Goal: Task Accomplishment & Management: Manage account settings

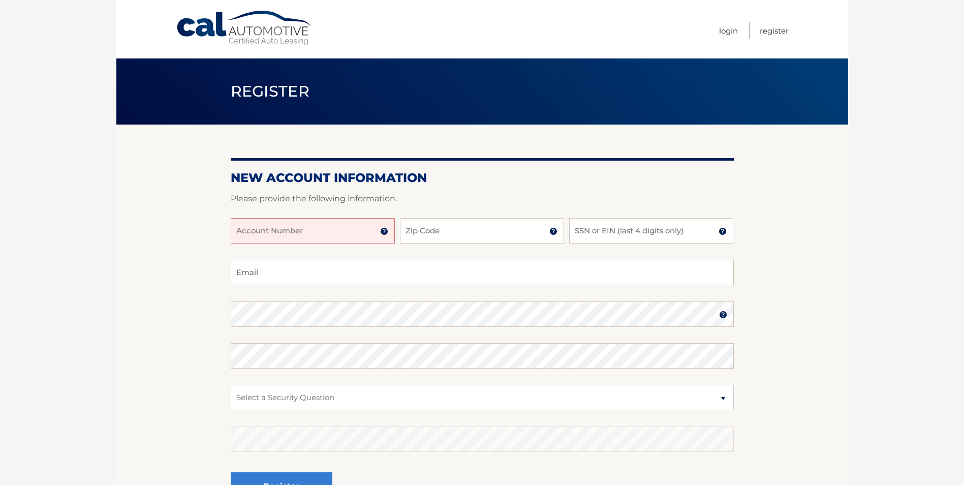
click at [254, 236] on input "Account Number" at bounding box center [313, 230] width 164 height 25
type input "44455930308"
click at [430, 227] on input "Zip Code" at bounding box center [482, 230] width 164 height 25
type input "11561"
click at [596, 229] on input "SSN or EIN (last 4 digits only)" at bounding box center [651, 230] width 164 height 25
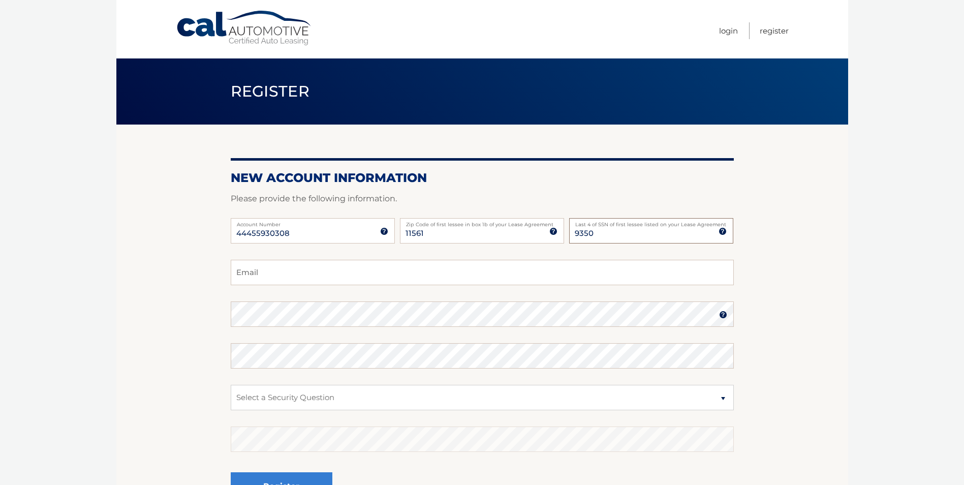
type input "9350"
click at [268, 273] on input "Email" at bounding box center [482, 272] width 503 height 25
type input "matt@nywindows.net"
click at [723, 398] on select "Select a Security Question What was the name of your elementary school? What is…" at bounding box center [482, 397] width 503 height 25
select select "3"
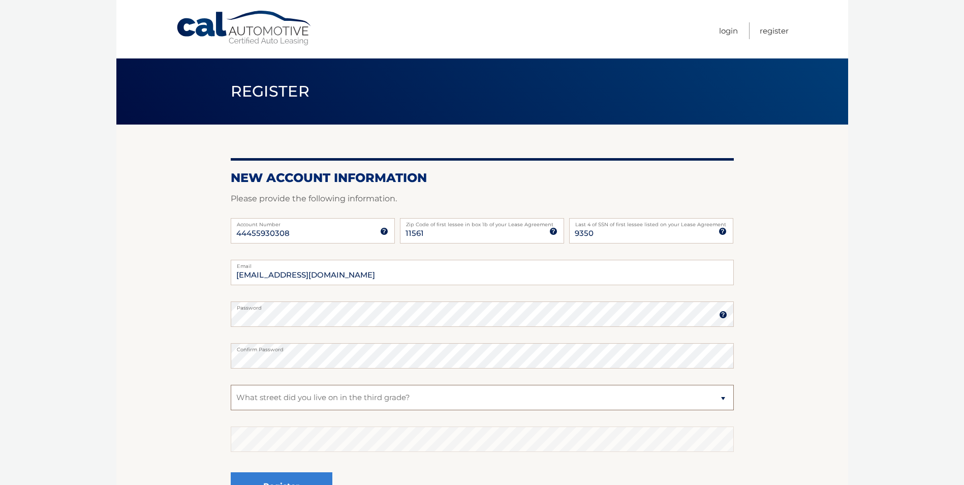
click at [231, 385] on select "Select a Security Question What was the name of your elementary school? What is…" at bounding box center [482, 397] width 503 height 25
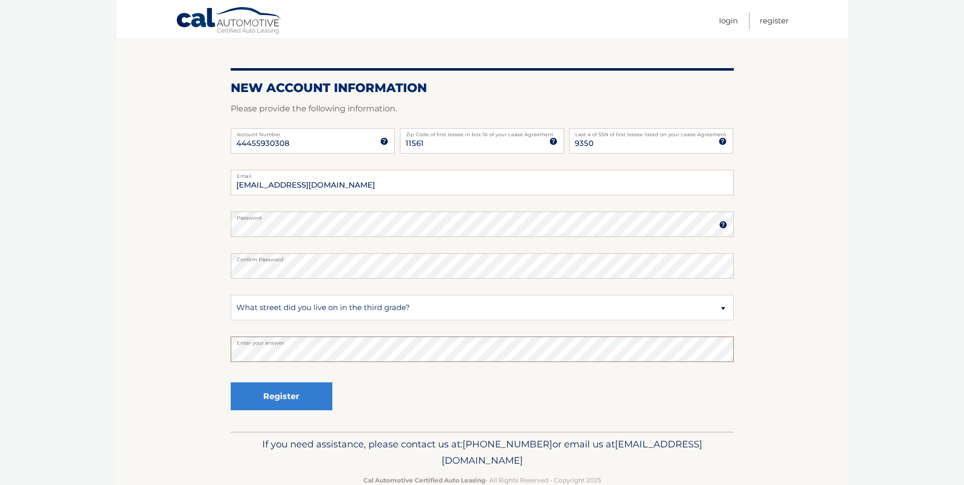
scroll to position [114, 0]
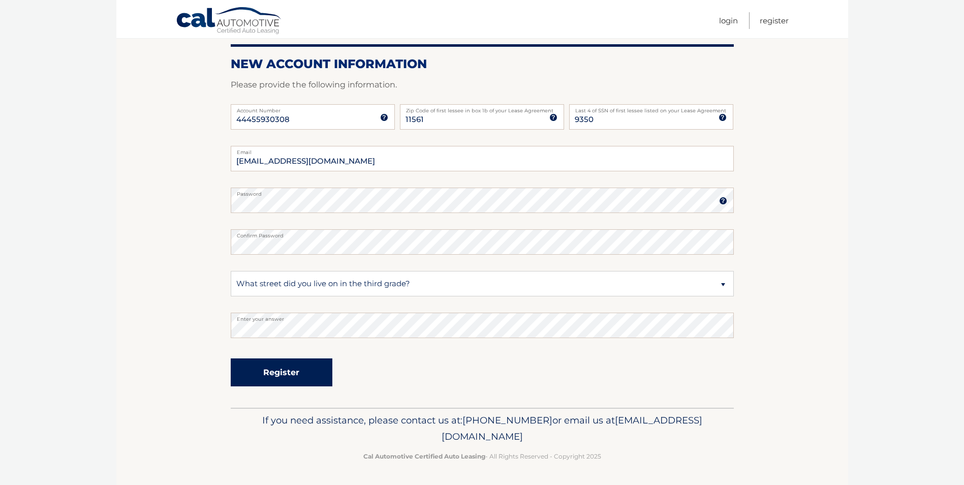
click at [279, 369] on button "Register" at bounding box center [282, 372] width 102 height 28
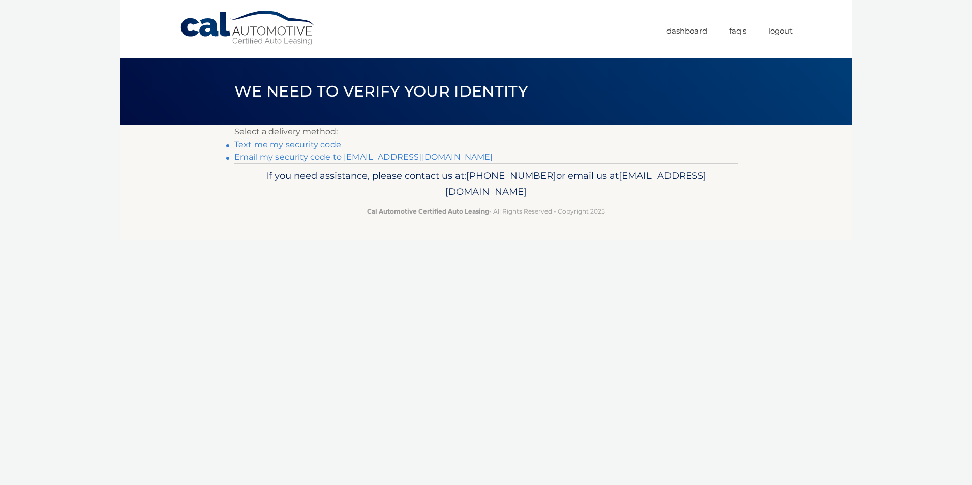
click at [293, 144] on link "Text me my security code" at bounding box center [287, 145] width 107 height 10
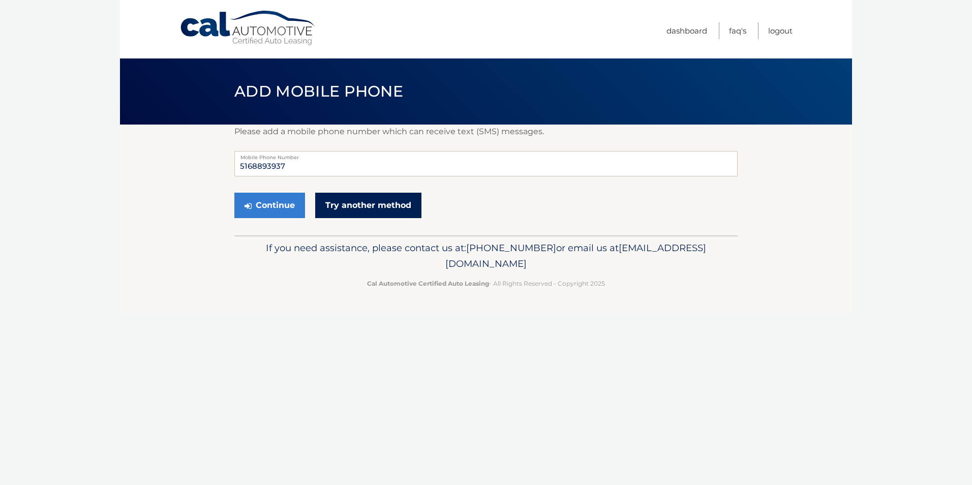
click at [329, 201] on link "Try another method" at bounding box center [368, 205] width 106 height 25
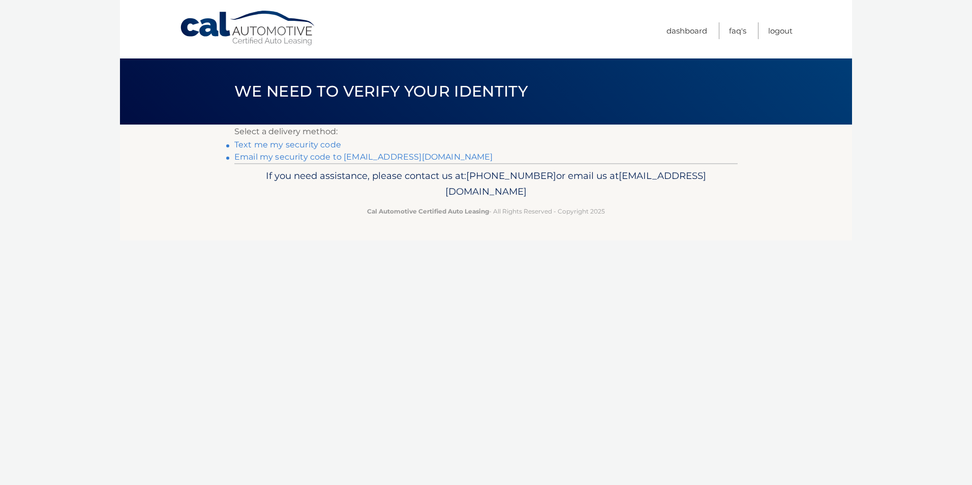
click at [299, 158] on link "Email my security code to m***@nywindows.net" at bounding box center [363, 157] width 259 height 10
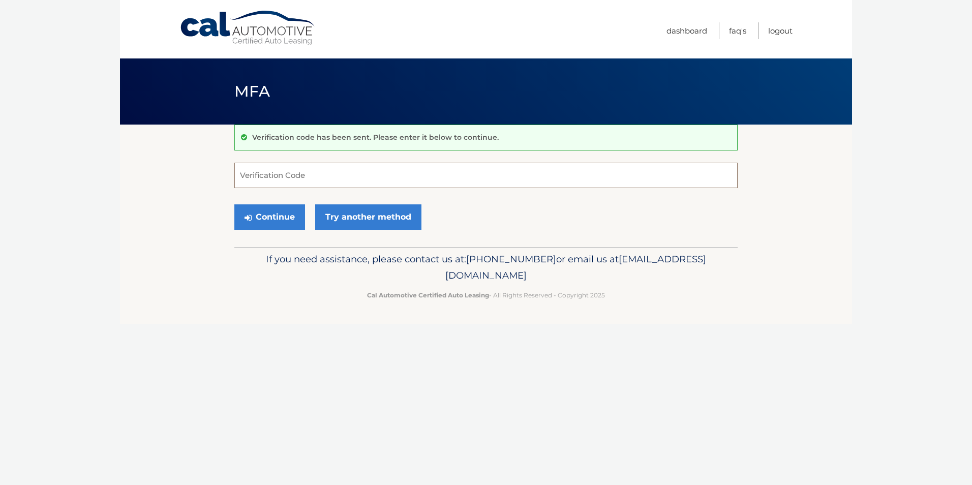
click at [275, 178] on input "Verification Code" at bounding box center [485, 175] width 503 height 25
type input "510994"
click at [283, 213] on button "Continue" at bounding box center [269, 216] width 71 height 25
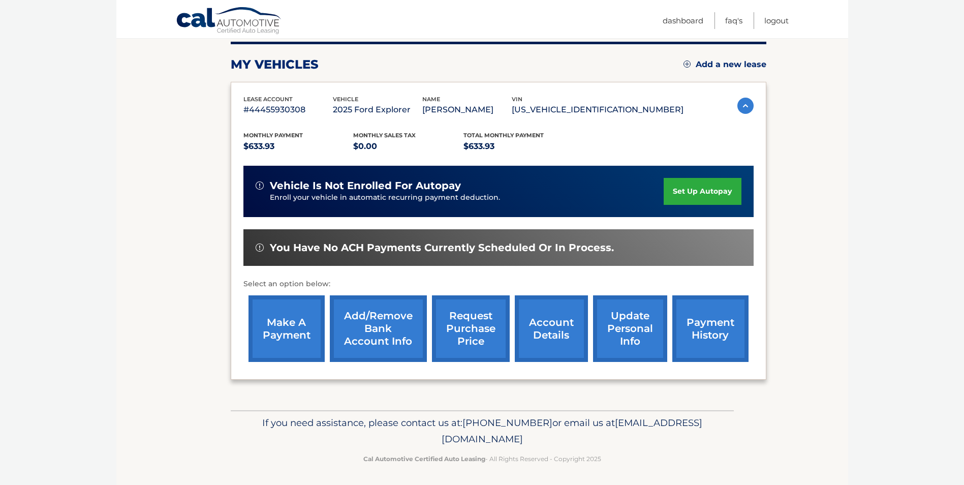
scroll to position [131, 0]
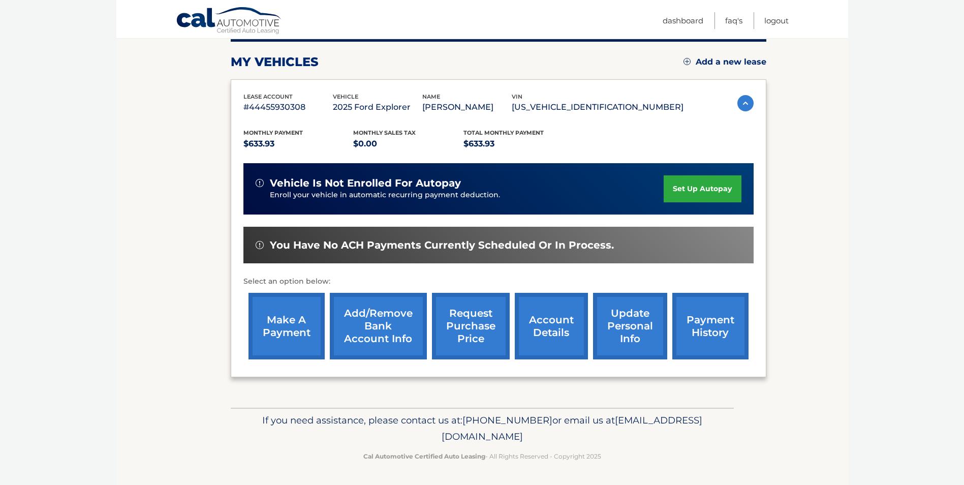
click at [288, 326] on link "make a payment" at bounding box center [287, 326] width 76 height 67
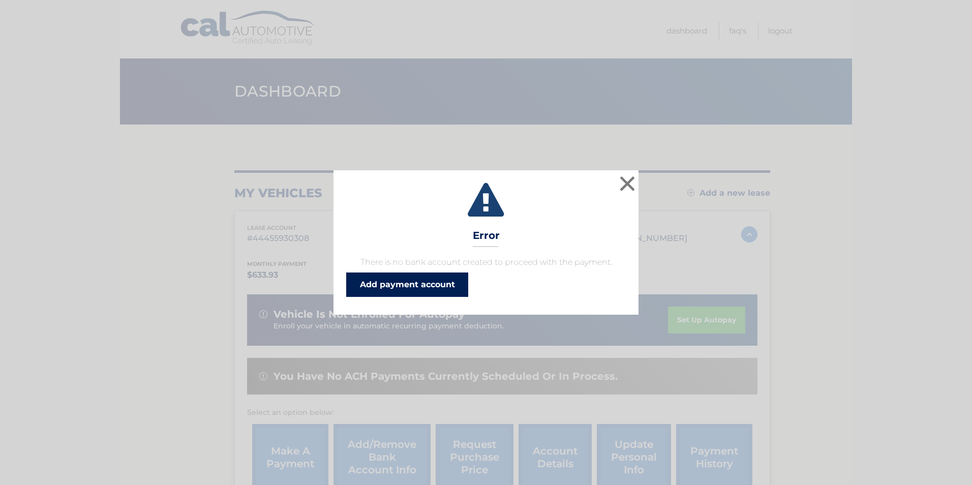
click at [405, 283] on link "Add payment account" at bounding box center [407, 284] width 122 height 24
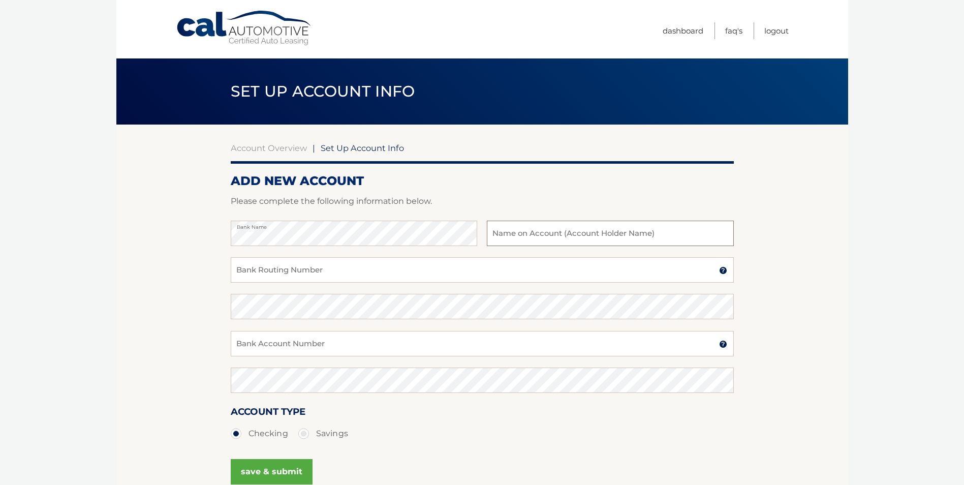
click at [502, 234] on input "text" at bounding box center [610, 233] width 247 height 25
type input "New york windows & doors inc"
click at [252, 269] on input "Bank Routing Number" at bounding box center [482, 269] width 503 height 25
click at [246, 271] on input "Bank Routing Number" at bounding box center [482, 269] width 503 height 25
type input "026013673"
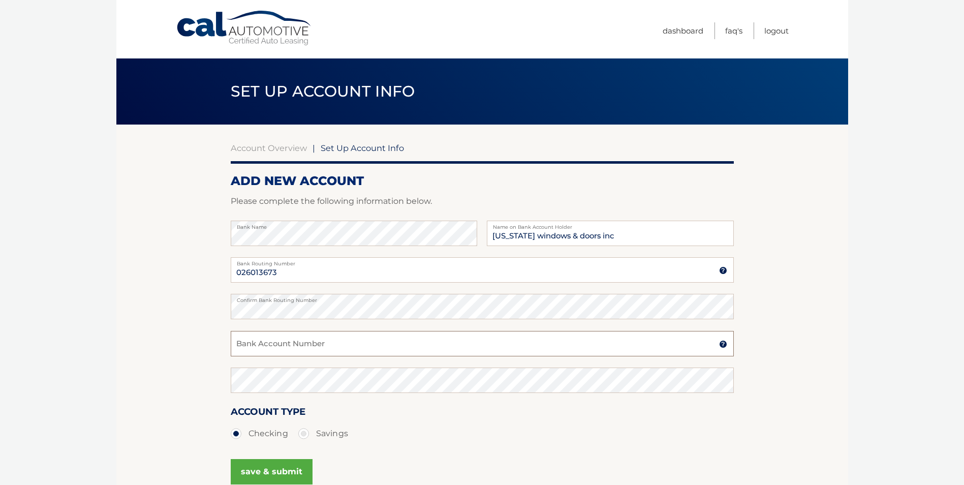
click at [268, 344] on input "Bank Account Number" at bounding box center [482, 343] width 503 height 25
type input "4423802746"
click at [273, 474] on button "save & submit" at bounding box center [272, 471] width 82 height 25
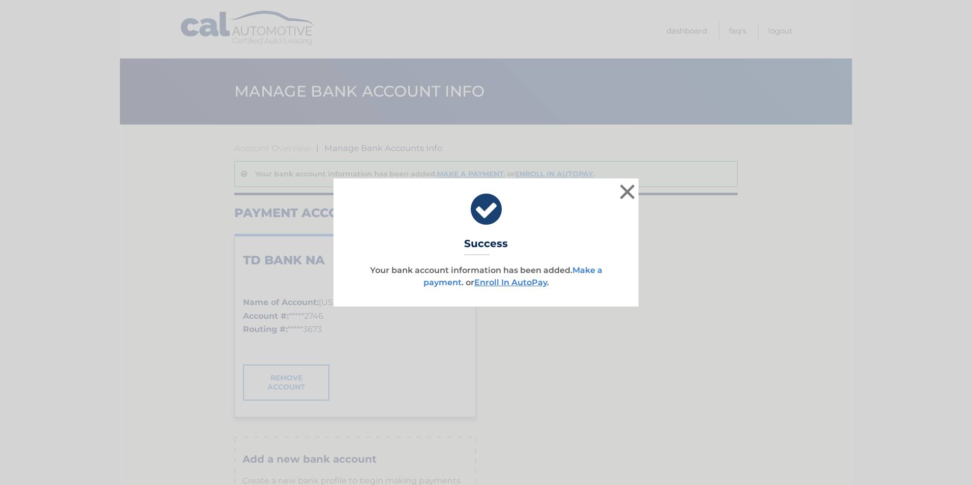
click at [436, 282] on link "Make a payment" at bounding box center [512, 276] width 179 height 22
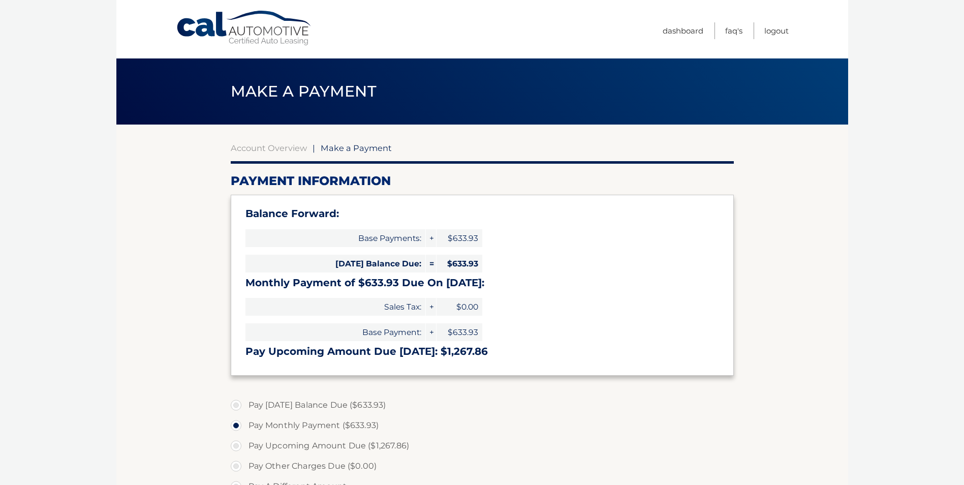
select select "ODdmZmZiMGEtNGE3MS00MTc2LTk0NDktMTQ0MmJiNzZmYzRl"
click at [234, 405] on label "Pay [DATE] Balance Due ($633.93)" at bounding box center [482, 405] width 503 height 20
click at [235, 405] on input "Pay [DATE] Balance Due ($633.93)" at bounding box center [240, 403] width 10 height 16
radio input "true"
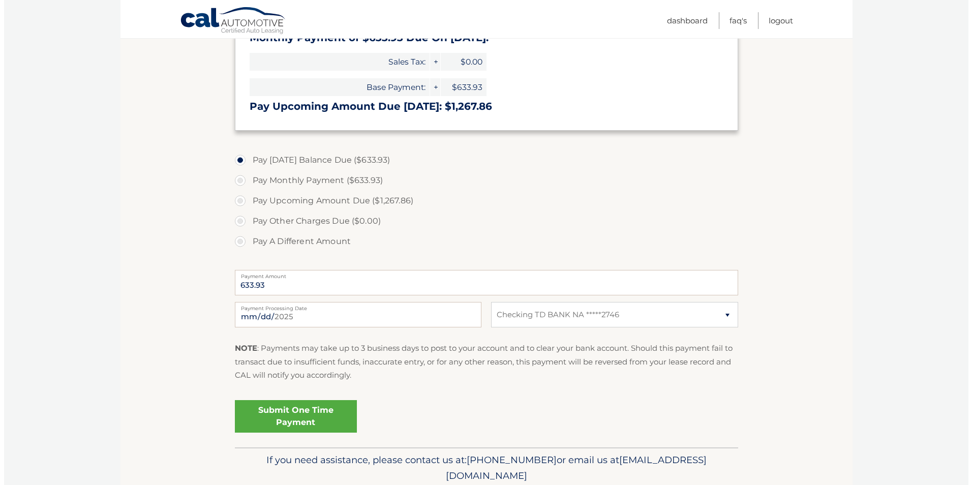
scroll to position [253, 0]
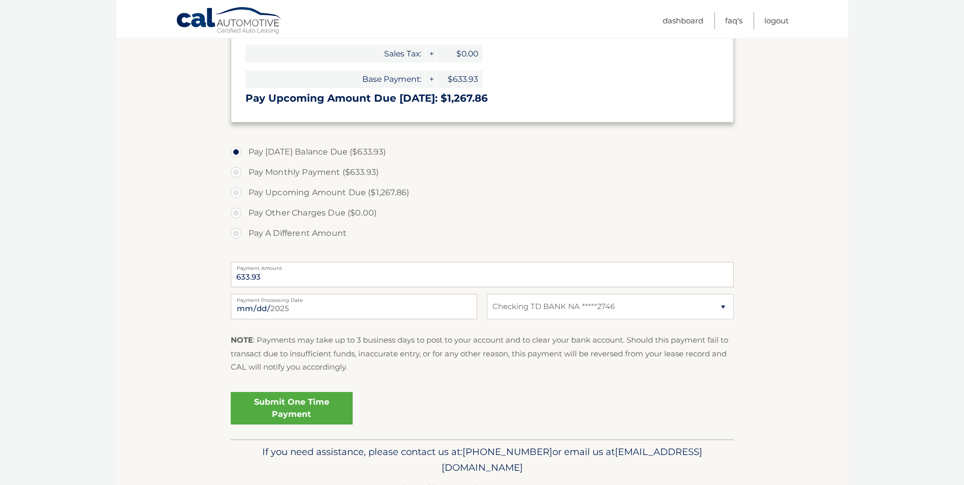
click at [301, 400] on link "Submit One Time Payment" at bounding box center [292, 408] width 122 height 33
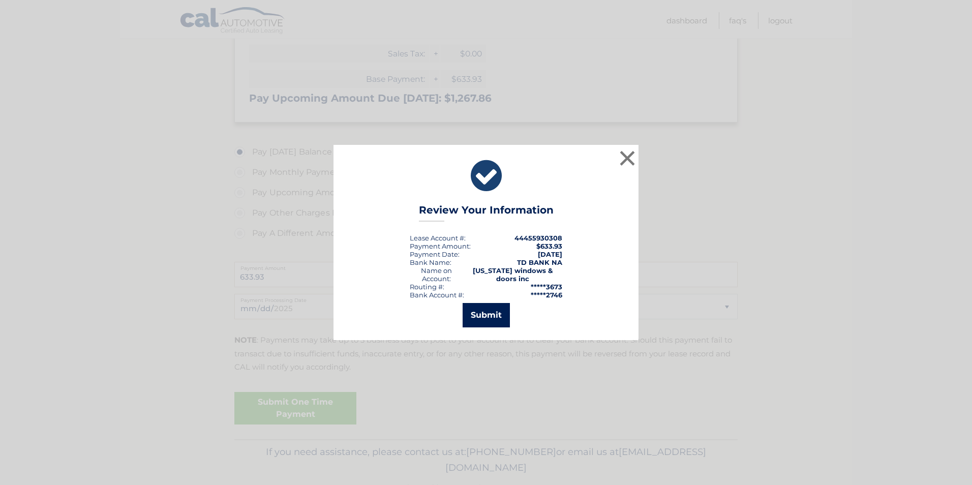
click at [488, 315] on button "Submit" at bounding box center [486, 315] width 47 height 24
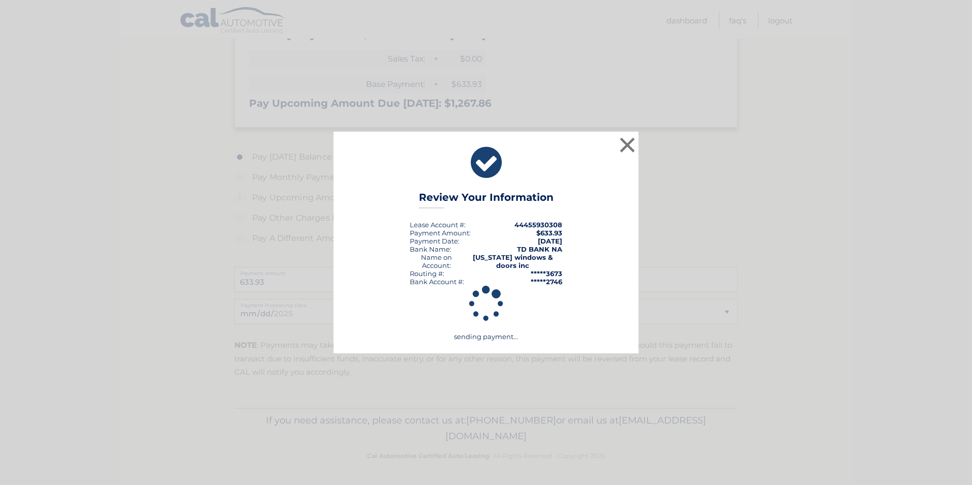
scroll to position [248, 0]
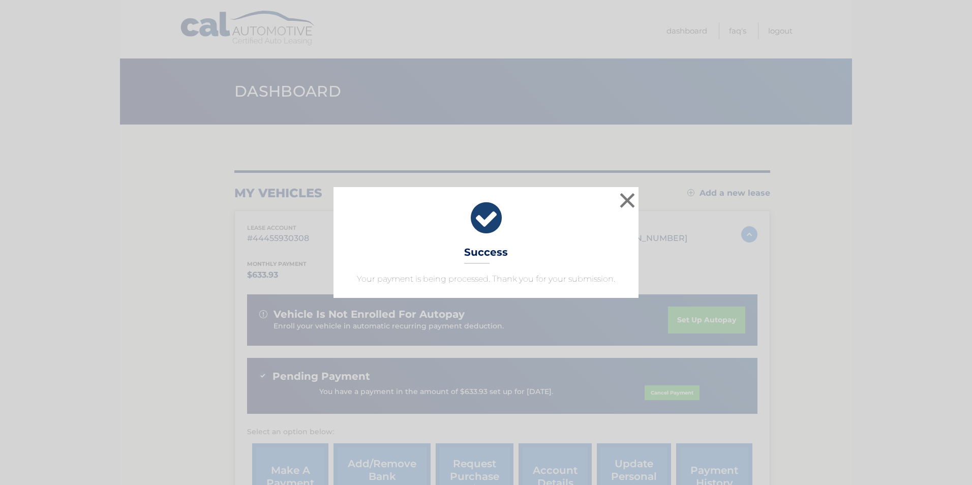
click at [693, 318] on div "× Success Your payment is being processed. Thank you for your submission. Loadi…" at bounding box center [486, 242] width 972 height 485
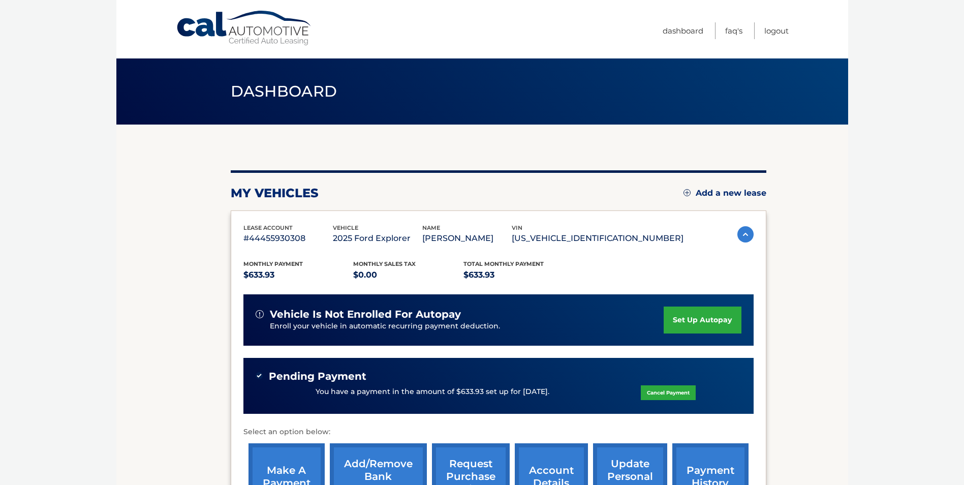
click at [693, 318] on link "set up autopay" at bounding box center [702, 320] width 77 height 27
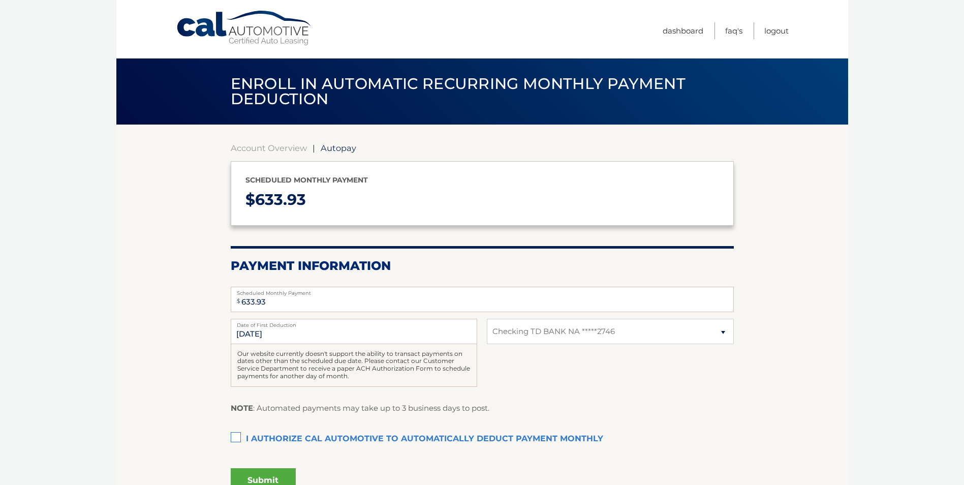
select select "ODdmZmZiMGEtNGE3MS00MTc2LTk0NDktMTQ0MmJiNzZmYzRl"
click at [234, 435] on label "I authorize cal automotive to automatically deduct payment monthly This checkbo…" at bounding box center [482, 439] width 503 height 20
click at [0, 0] on input "I authorize cal automotive to automatically deduct payment monthly This checkbo…" at bounding box center [0, 0] width 0 height 0
click at [259, 477] on button "Submit" at bounding box center [263, 480] width 65 height 24
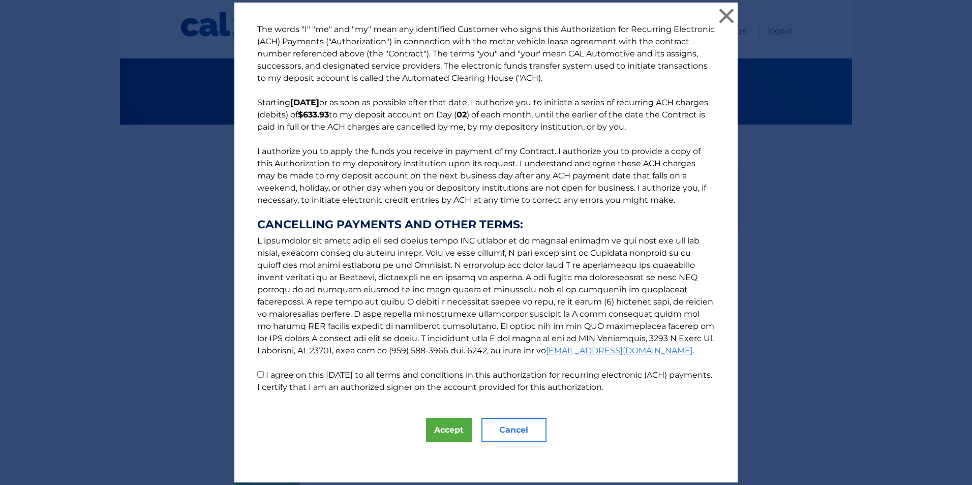
click at [257, 375] on input "I agree on this [DATE] to all terms and conditions in this authorization for re…" at bounding box center [260, 374] width 7 height 7
checkbox input "true"
click at [450, 428] on button "Accept" at bounding box center [449, 430] width 46 height 24
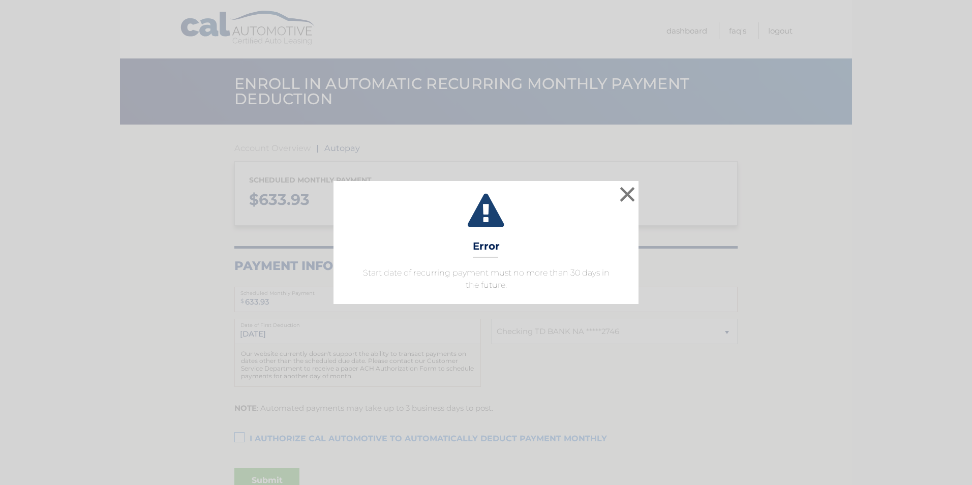
select select "ODdmZmZiMGEtNGE3MS00MTc2LTk0NDktMTQ0MmJiNzZmYzRl"
click at [630, 195] on button "×" at bounding box center [627, 194] width 20 height 20
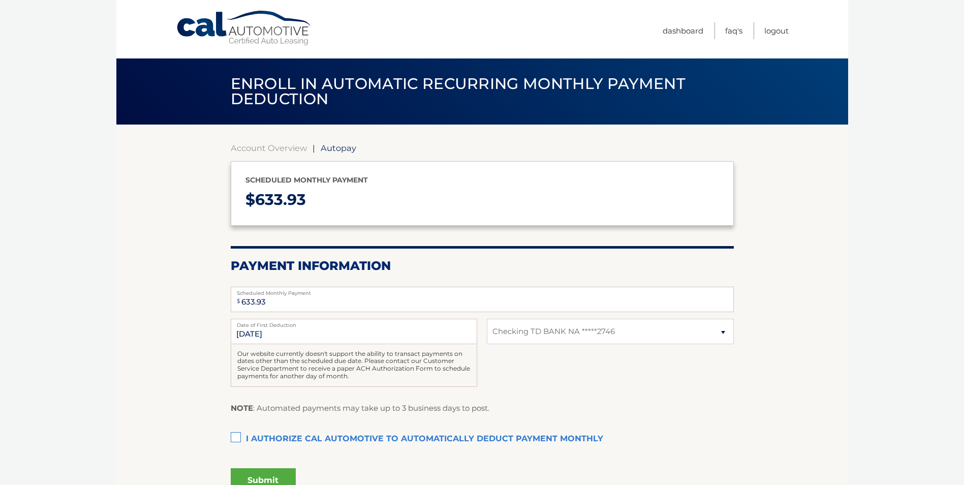
click at [238, 436] on label "I authorize cal automotive to automatically deduct payment monthly This checkbo…" at bounding box center [482, 439] width 503 height 20
click at [0, 0] on input "I authorize cal automotive to automatically deduct payment monthly This checkbo…" at bounding box center [0, 0] width 0 height 0
click at [260, 475] on button "Submit" at bounding box center [263, 480] width 65 height 24
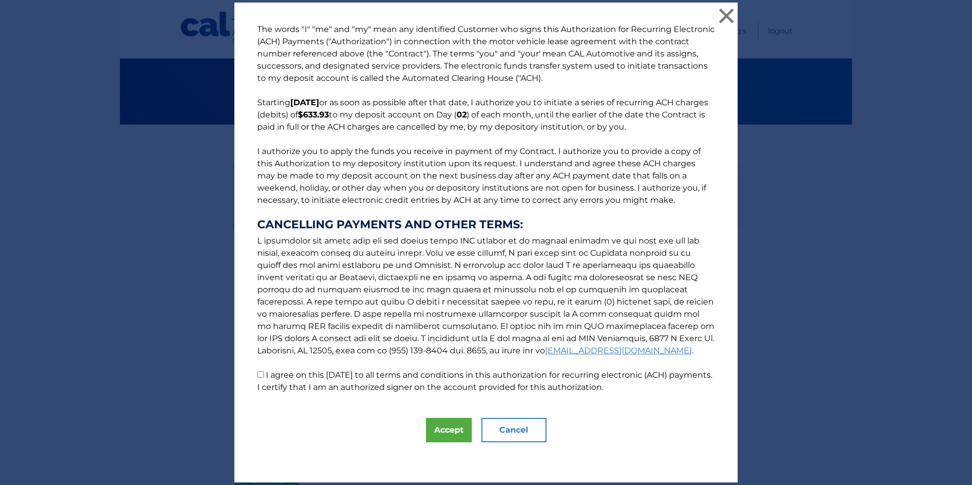
click at [257, 373] on input "I agree on this [DATE] to all terms and conditions in this authorization for re…" at bounding box center [260, 374] width 7 height 7
checkbox input "true"
click at [445, 431] on button "Accept" at bounding box center [449, 430] width 46 height 24
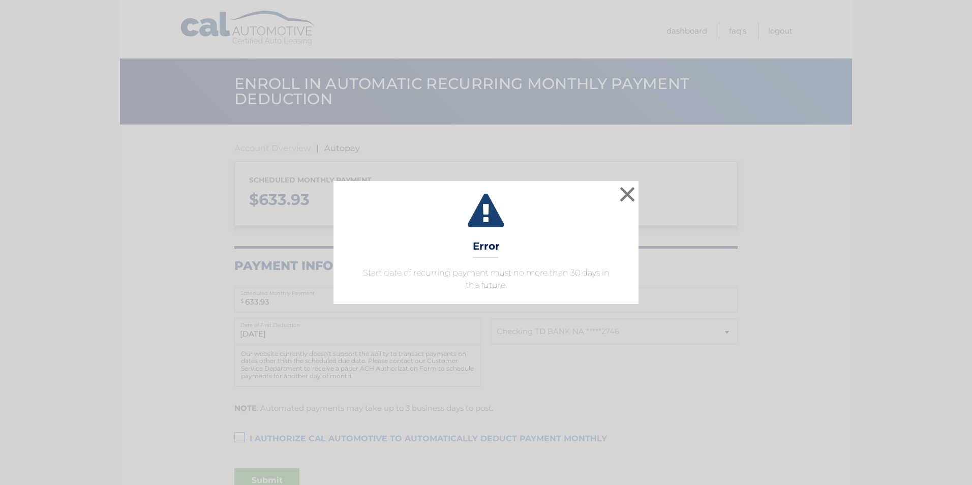
select select "ODdmZmZiMGEtNGE3MS00MTc2LTk0NDktMTQ0MmJiNzZmYzRl"
click at [630, 192] on button "×" at bounding box center [627, 194] width 20 height 20
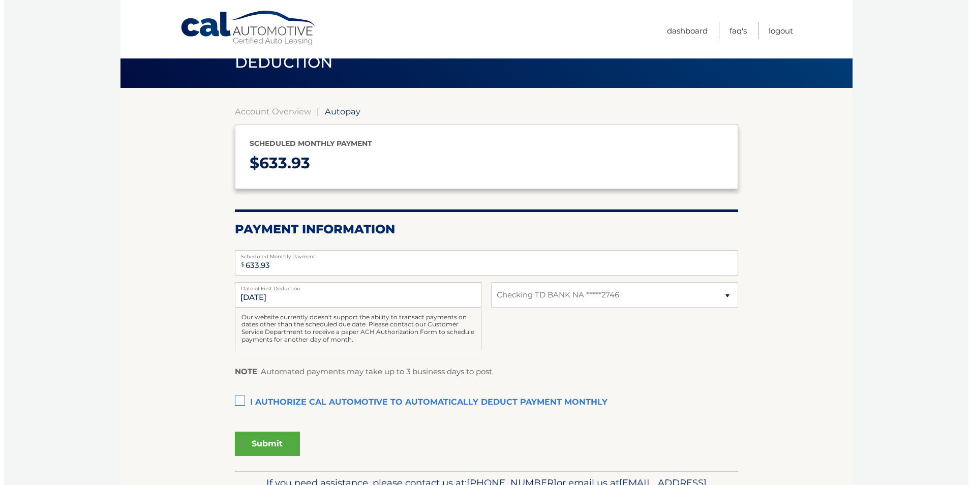
scroll to position [39, 0]
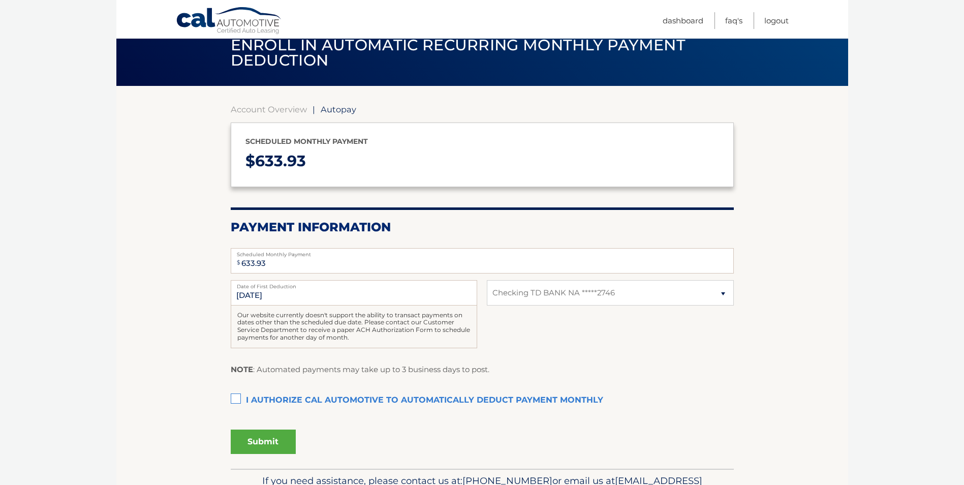
drag, startPoint x: 235, startPoint y: 396, endPoint x: 239, endPoint y: 404, distance: 8.6
click at [236, 398] on label "I authorize cal automotive to automatically deduct payment monthly This checkbo…" at bounding box center [482, 400] width 503 height 20
click at [0, 0] on input "I authorize cal automotive to automatically deduct payment monthly This checkbo…" at bounding box center [0, 0] width 0 height 0
click at [263, 440] on button "Submit" at bounding box center [263, 442] width 65 height 24
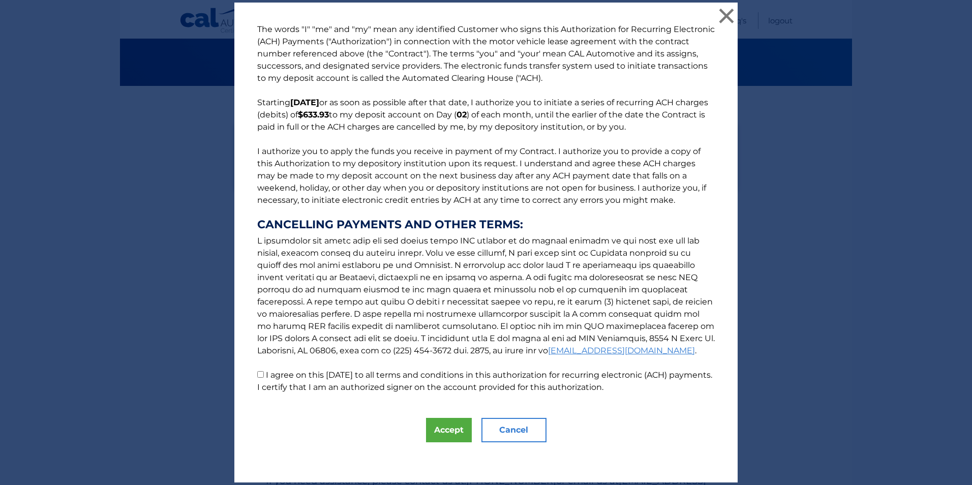
click at [258, 374] on input "I agree on this [DATE] to all terms and conditions in this authorization for re…" at bounding box center [260, 374] width 7 height 7
checkbox input "true"
click at [434, 430] on button "Accept" at bounding box center [449, 430] width 46 height 24
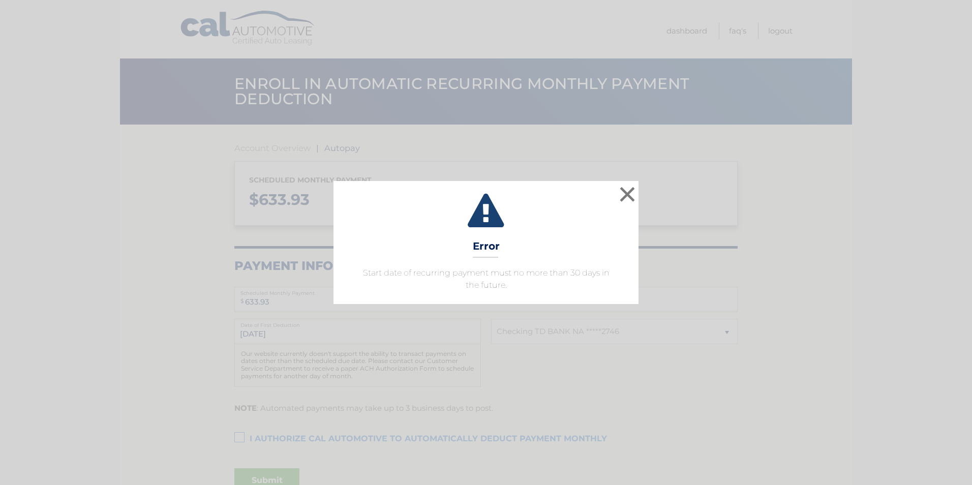
select select "ODdmZmZiMGEtNGE3MS00MTc2LTk0NDktMTQ0MmJiNzZmYzRl"
click at [630, 197] on button "×" at bounding box center [627, 194] width 20 height 20
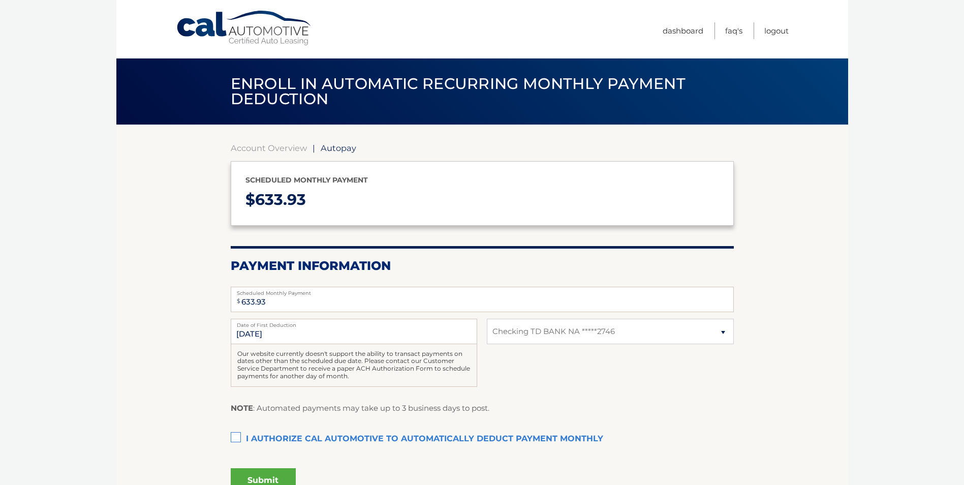
click at [237, 435] on label "I authorize cal automotive to automatically deduct payment monthly This checkbo…" at bounding box center [482, 439] width 503 height 20
click at [0, 0] on input "I authorize cal automotive to automatically deduct payment monthly This checkbo…" at bounding box center [0, 0] width 0 height 0
click at [257, 474] on button "Submit" at bounding box center [263, 480] width 65 height 24
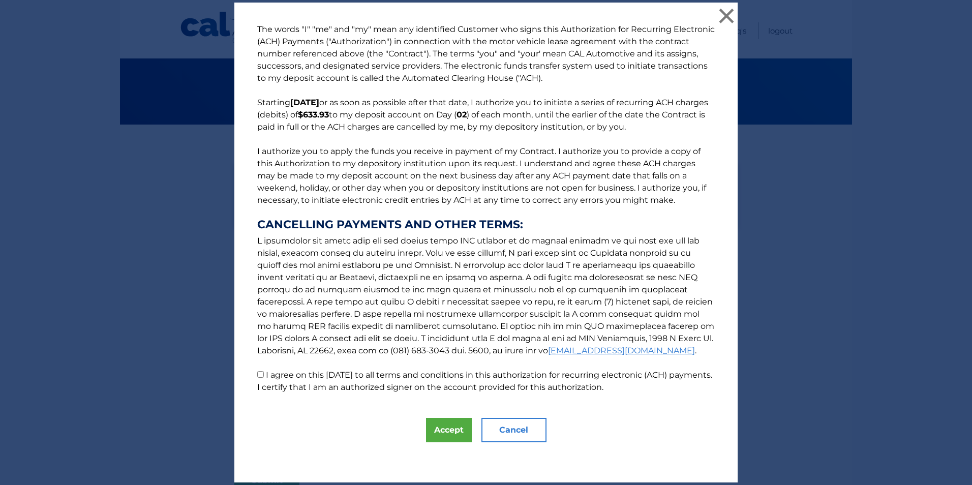
click at [257, 376] on input "I agree on this [DATE] to all terms and conditions in this authorization for re…" at bounding box center [260, 374] width 7 height 7
checkbox input "true"
click at [443, 428] on button "Accept" at bounding box center [449, 430] width 46 height 24
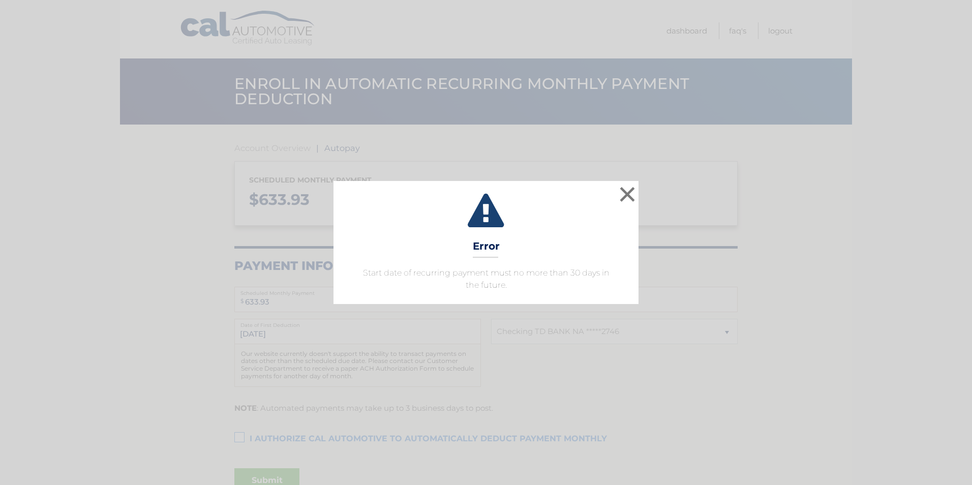
select select "ODdmZmZiMGEtNGE3MS00MTc2LTk0NDktMTQ0MmJiNzZmYzRl"
click at [628, 191] on button "×" at bounding box center [627, 194] width 20 height 20
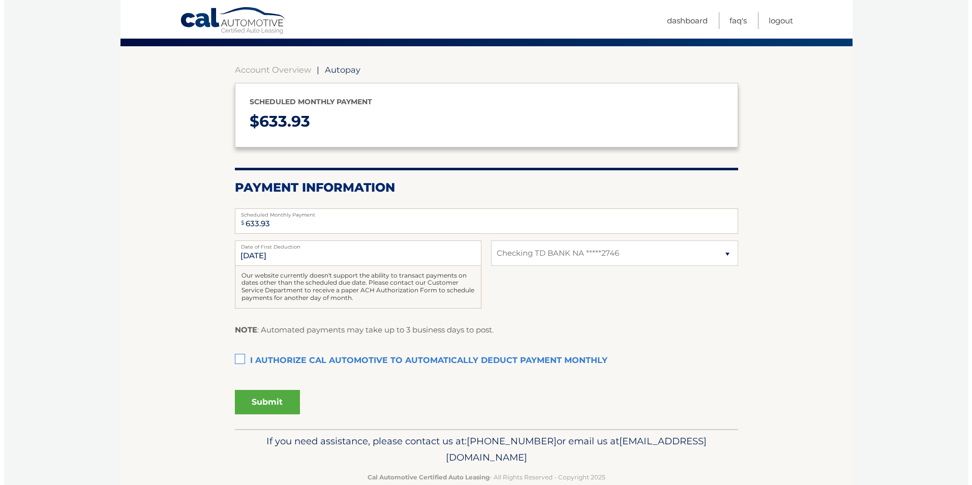
scroll to position [78, 0]
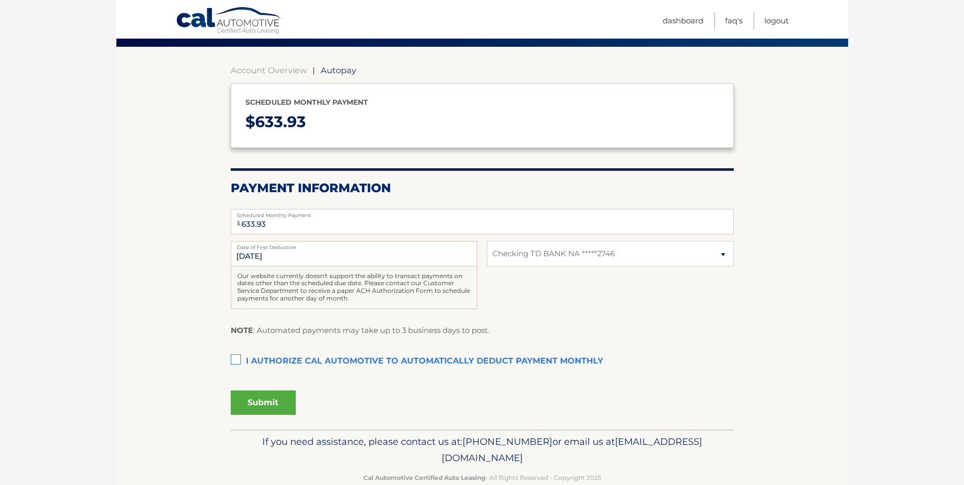
click at [236, 357] on label "I authorize cal automotive to automatically deduct payment monthly This checkbo…" at bounding box center [482, 361] width 503 height 20
click at [0, 0] on input "I authorize cal automotive to automatically deduct payment monthly This checkbo…" at bounding box center [0, 0] width 0 height 0
click at [257, 403] on button "Submit" at bounding box center [263, 402] width 65 height 24
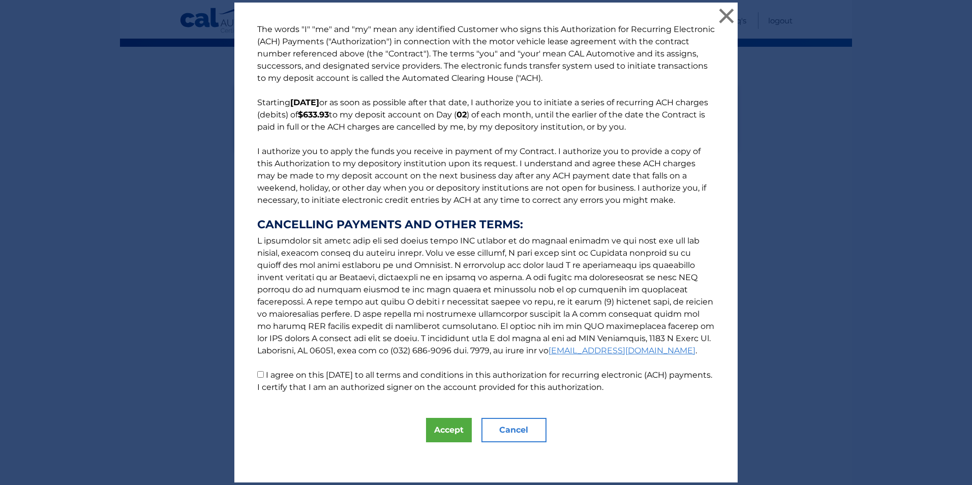
click at [257, 373] on input "I agree on this [DATE] to all terms and conditions in this authorization for re…" at bounding box center [260, 374] width 7 height 7
checkbox input "true"
click at [444, 429] on button "Accept" at bounding box center [449, 430] width 46 height 24
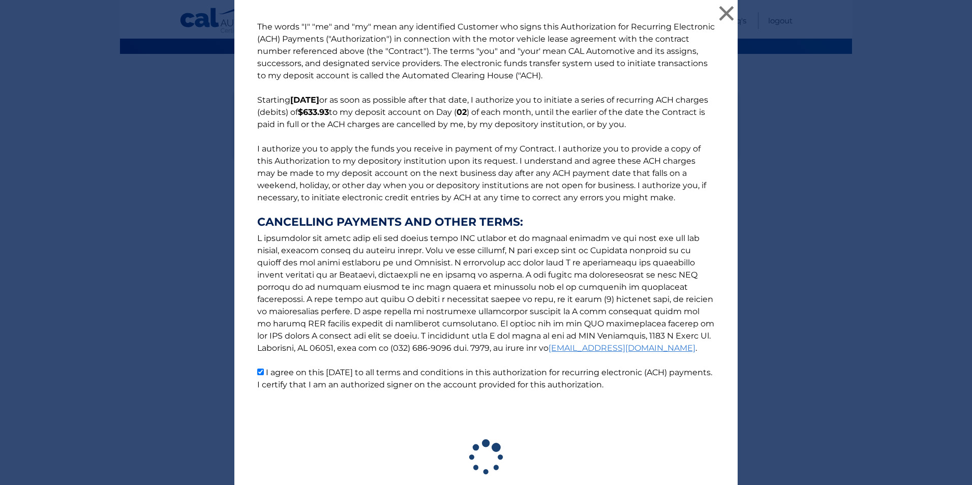
scroll to position [71, 0]
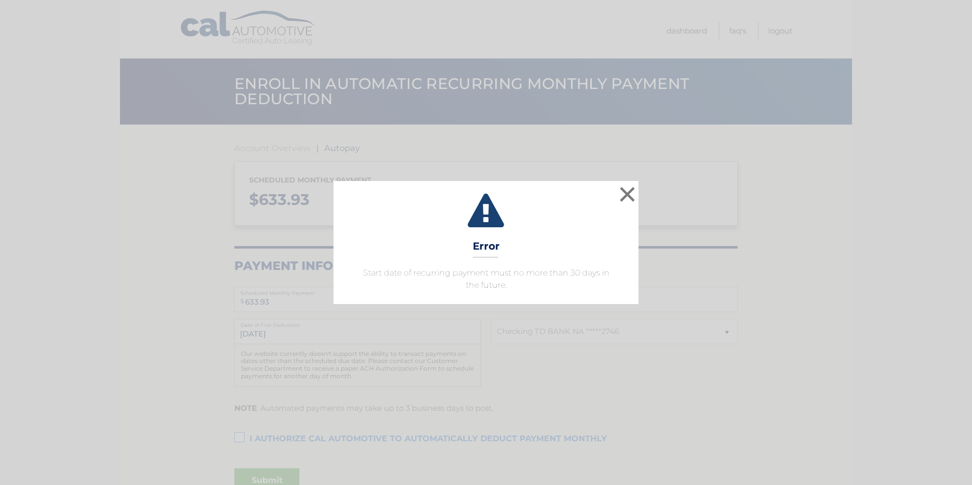
select select "ODdmZmZiMGEtNGE3MS00MTc2LTk0NDktMTQ0MmJiNzZmYzRl"
click at [628, 192] on button "×" at bounding box center [627, 194] width 20 height 20
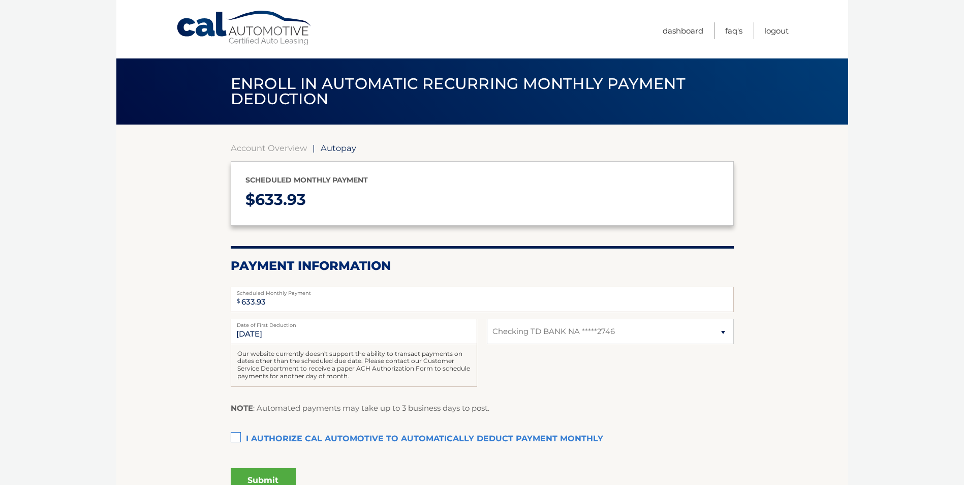
click at [238, 434] on label "I authorize cal automotive to automatically deduct payment monthly This checkbo…" at bounding box center [482, 439] width 503 height 20
click at [0, 0] on input "I authorize cal automotive to automatically deduct payment monthly This checkbo…" at bounding box center [0, 0] width 0 height 0
click at [258, 475] on button "Submit" at bounding box center [263, 480] width 65 height 24
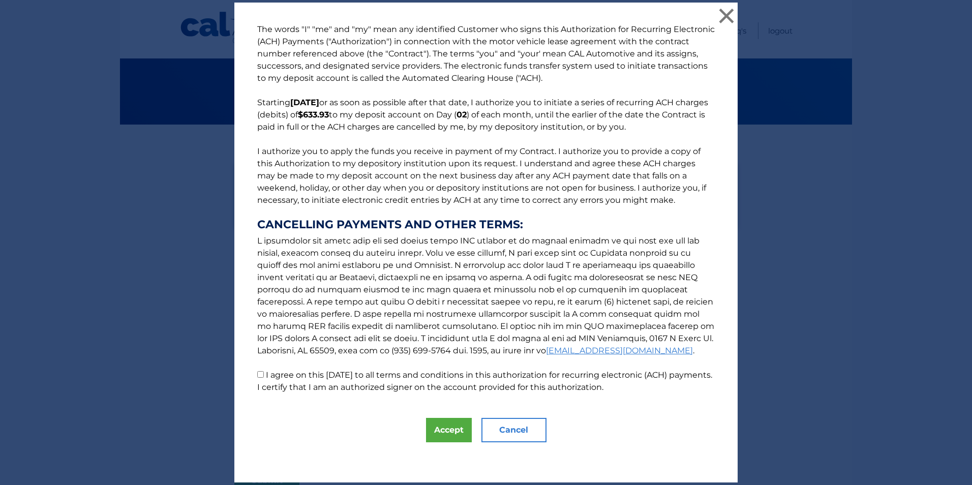
click at [258, 373] on input "I agree on this [DATE] to all terms and conditions in this authorization for re…" at bounding box center [260, 374] width 7 height 7
checkbox input "true"
click at [444, 428] on button "Accept" at bounding box center [449, 430] width 46 height 24
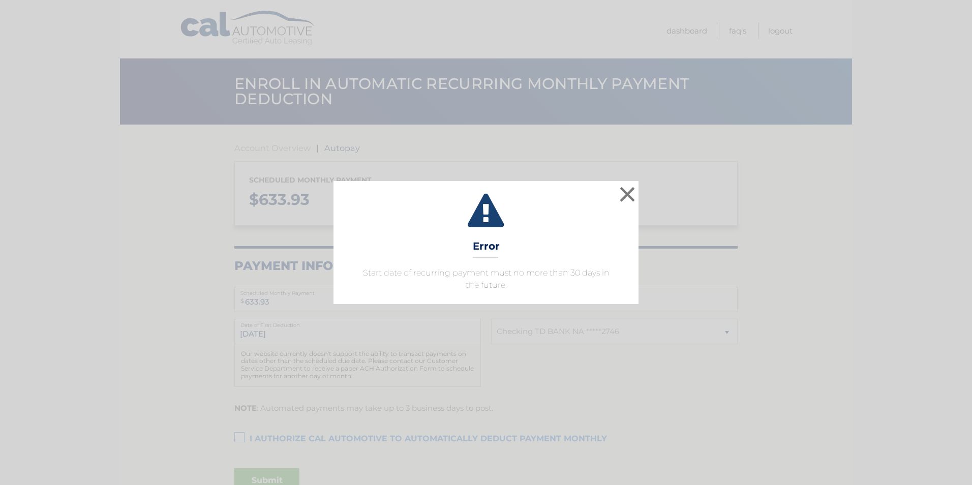
select select "ODdmZmZiMGEtNGE3MS00MTc2LTk0NDktMTQ0MmJiNzZmYzRl"
click at [630, 190] on button "×" at bounding box center [627, 194] width 20 height 20
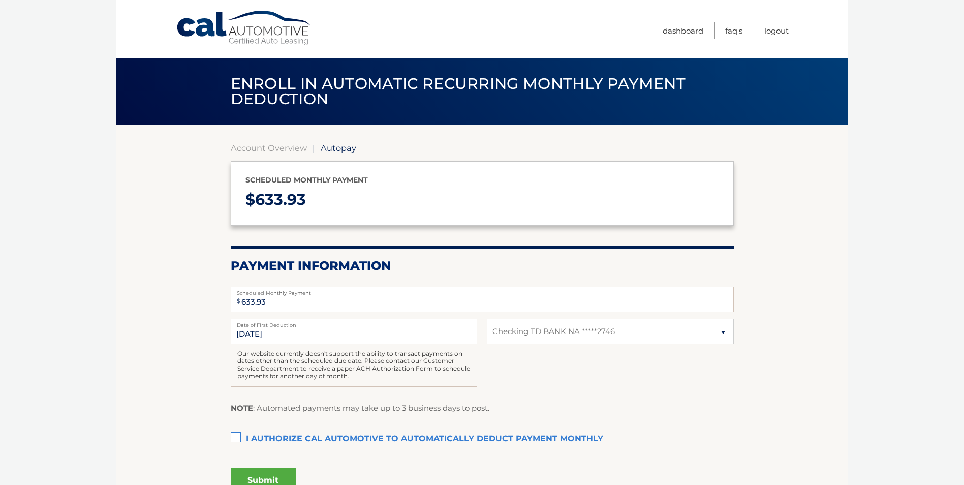
click at [249, 334] on input "[DATE]" at bounding box center [354, 331] width 247 height 25
click at [248, 332] on input "[DATE]" at bounding box center [354, 331] width 247 height 25
click at [279, 330] on input "[DATE]" at bounding box center [354, 331] width 247 height 25
click at [275, 332] on input "[DATE]" at bounding box center [354, 331] width 247 height 25
click at [273, 333] on input "[DATE]" at bounding box center [354, 331] width 247 height 25
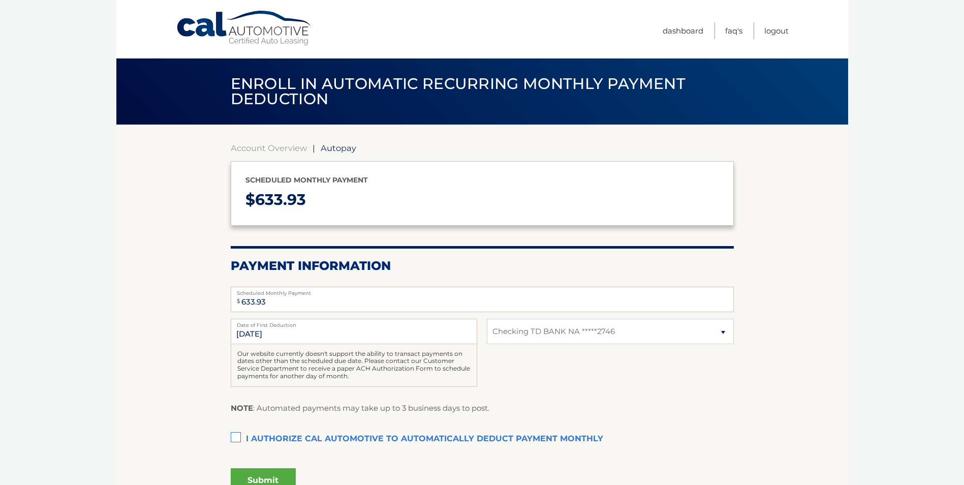
click at [234, 437] on label "I authorize cal automotive to automatically deduct payment monthly This checkbo…" at bounding box center [482, 439] width 503 height 20
click at [0, 0] on input "I authorize cal automotive to automatically deduct payment monthly This checkbo…" at bounding box center [0, 0] width 0 height 0
click at [259, 475] on button "Submit" at bounding box center [263, 480] width 65 height 24
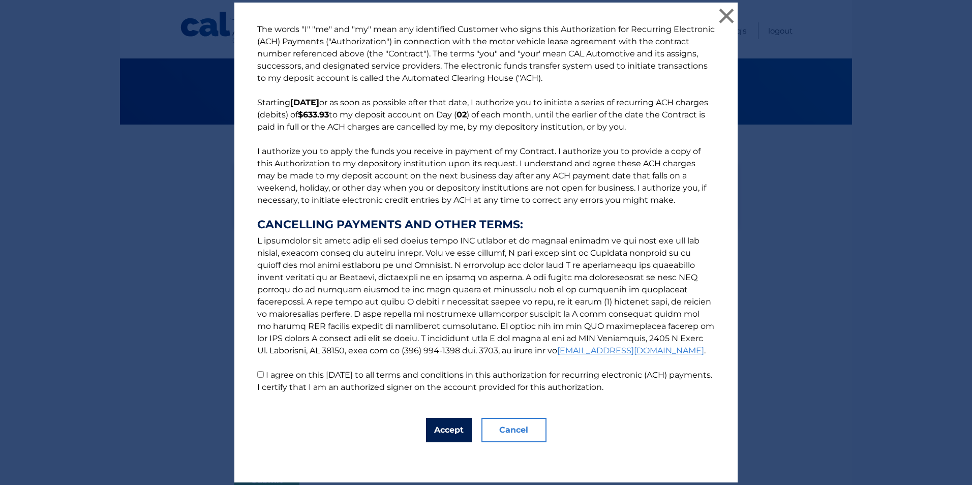
click at [441, 429] on button "Accept" at bounding box center [449, 430] width 46 height 24
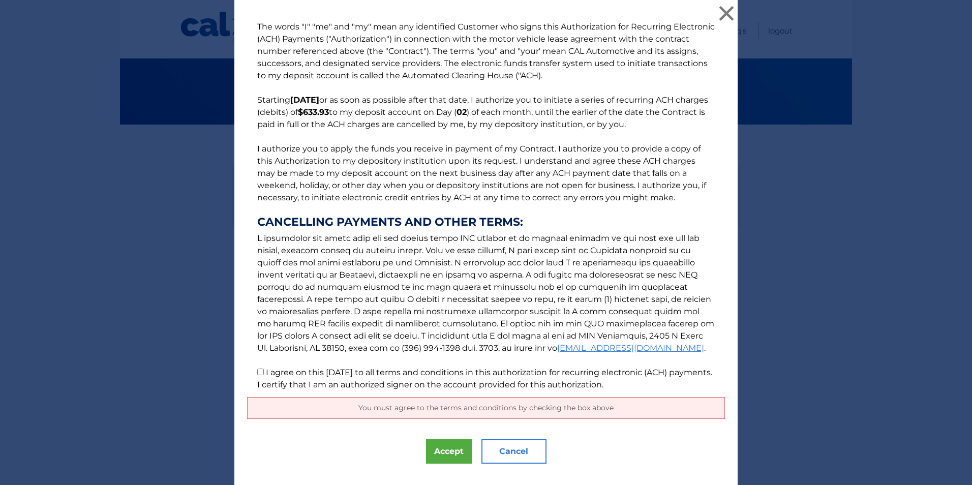
click at [257, 370] on input "I agree on this [DATE] to all terms and conditions in this authorization for re…" at bounding box center [260, 372] width 7 height 7
checkbox input "true"
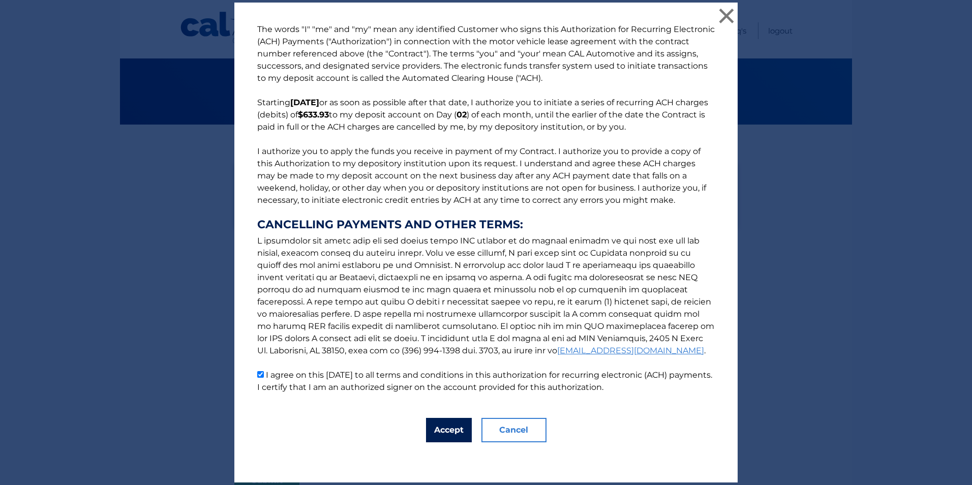
click at [439, 425] on button "Accept" at bounding box center [449, 430] width 46 height 24
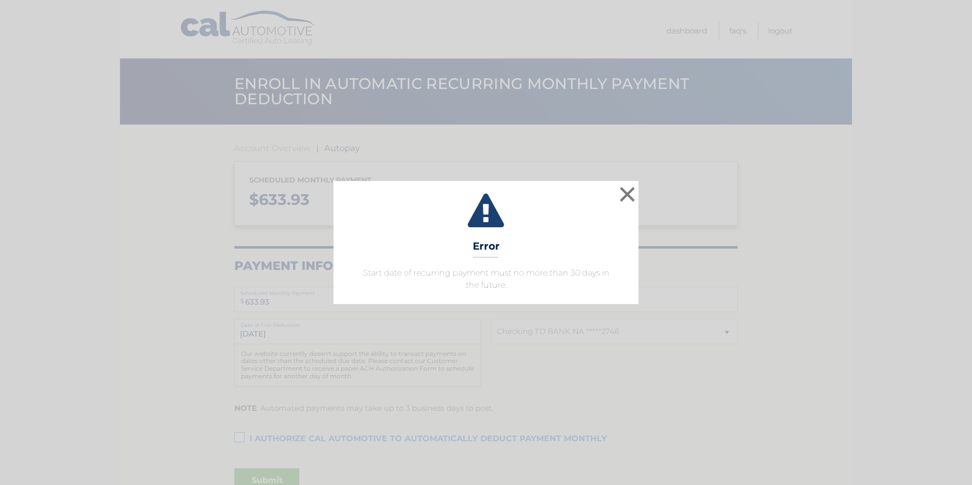
select select "ODdmZmZiMGEtNGE3MS00MTc2LTk0NDktMTQ0MmJiNzZmYzRl"
click at [626, 192] on button "×" at bounding box center [627, 194] width 20 height 20
select select "ODdmZmZiMGEtNGE3MS00MTc2LTk0NDktMTQ0MmJiNzZmYzRl"
click at [627, 193] on button "×" at bounding box center [627, 194] width 20 height 20
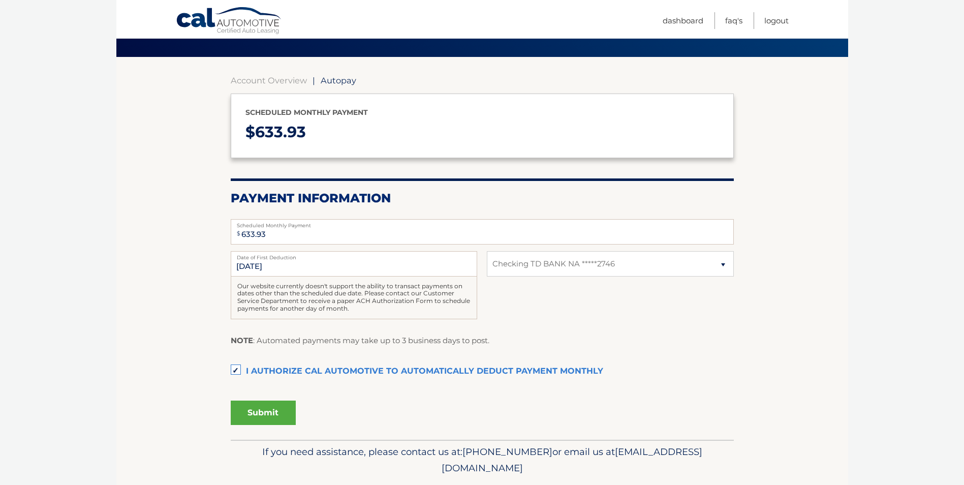
scroll to position [67, 0]
